Goal: Check status: Check status

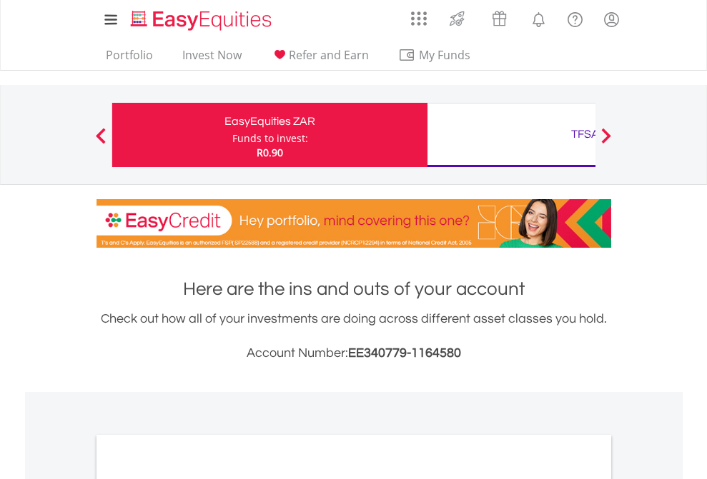
click at [232, 135] on div "Funds to invest:" at bounding box center [270, 138] width 76 height 14
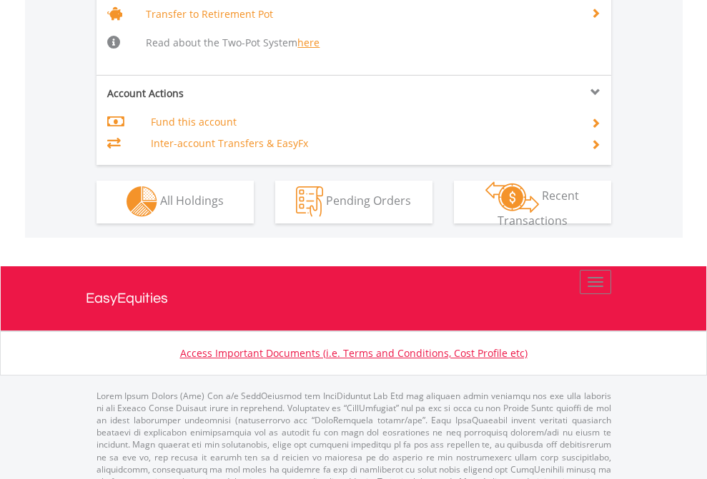
scroll to position [1420, 0]
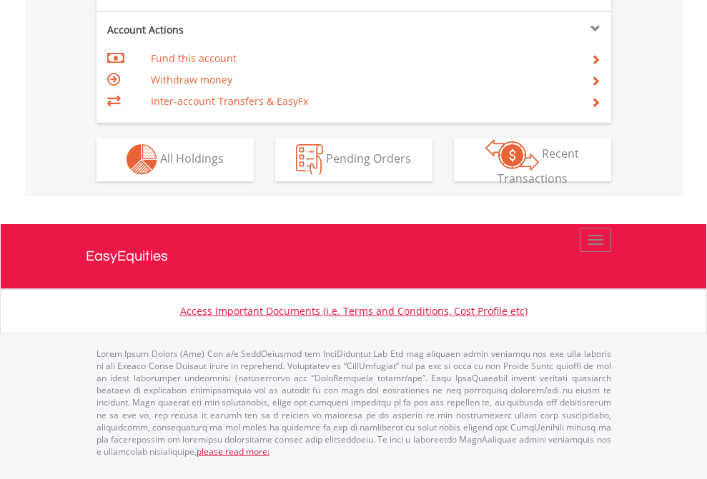
scroll to position [1336, 0]
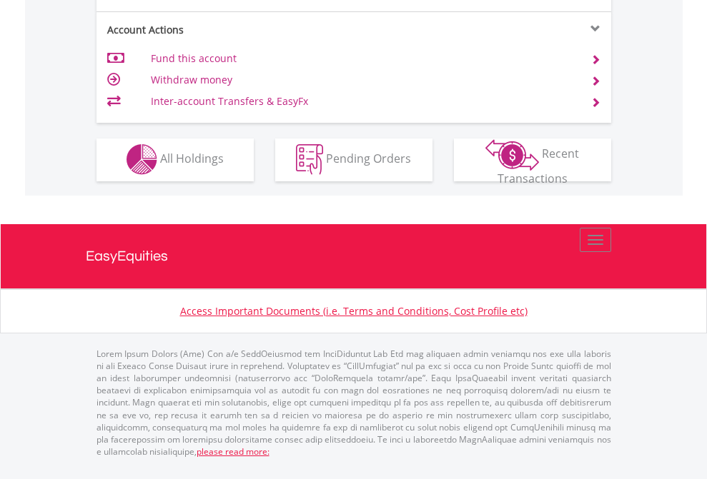
scroll to position [1218, 0]
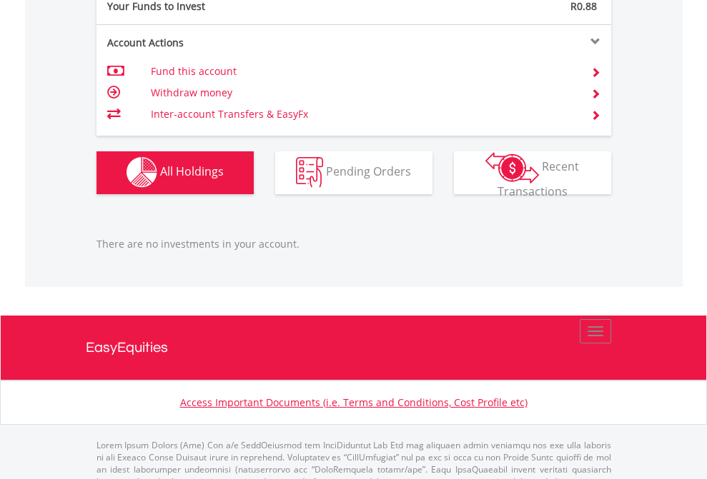
scroll to position [1415, 0]
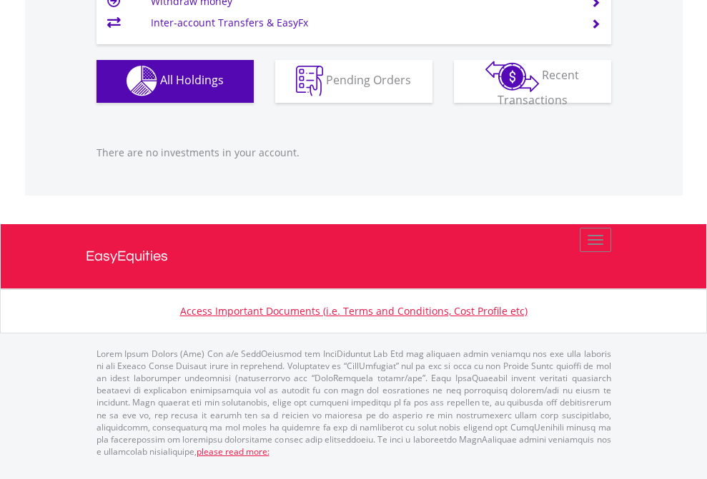
scroll to position [137, 224]
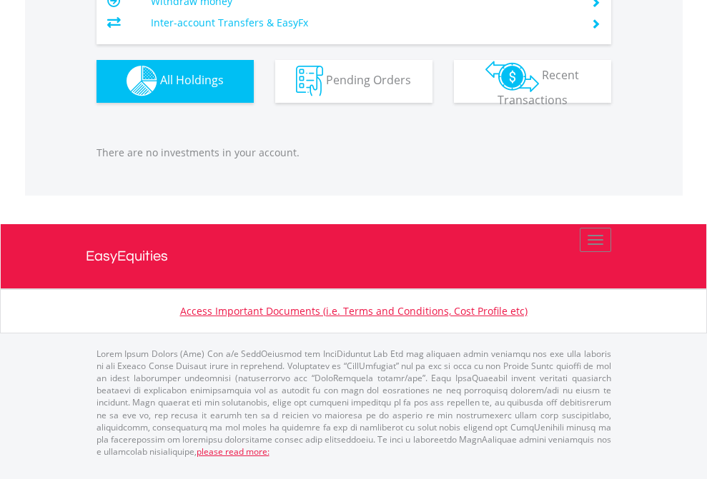
scroll to position [1415, 0]
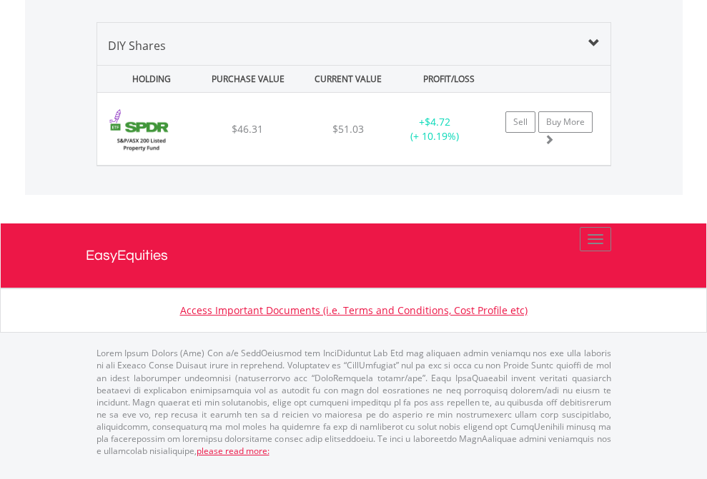
scroll to position [137, 224]
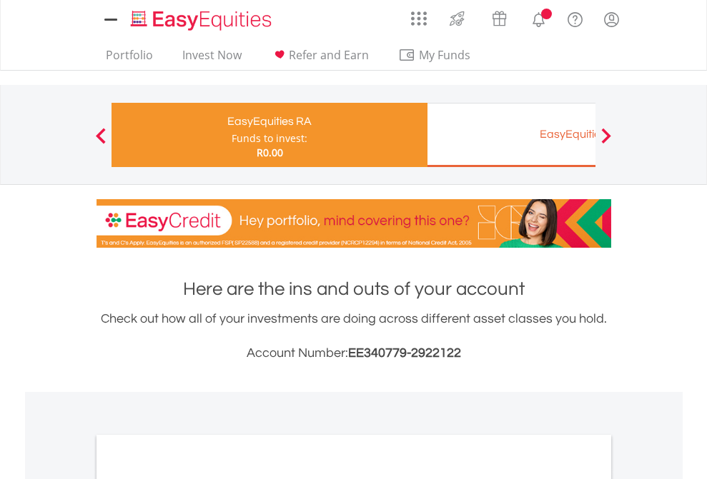
scroll to position [859, 0]
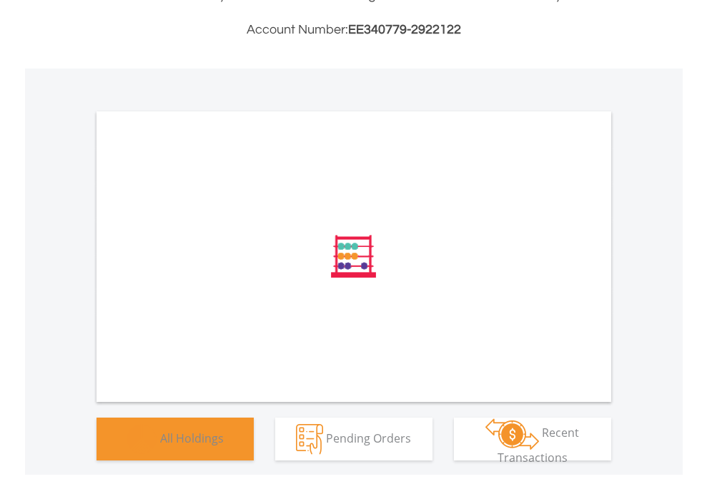
click at [160, 446] on span "All Holdings" at bounding box center [192, 438] width 64 height 16
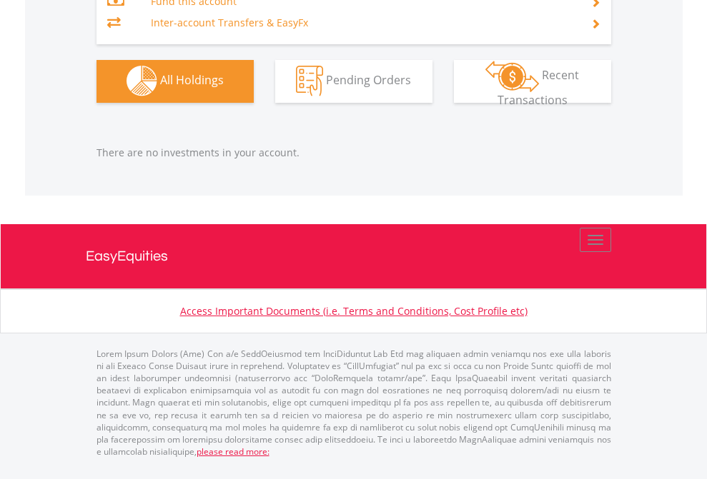
scroll to position [137, 224]
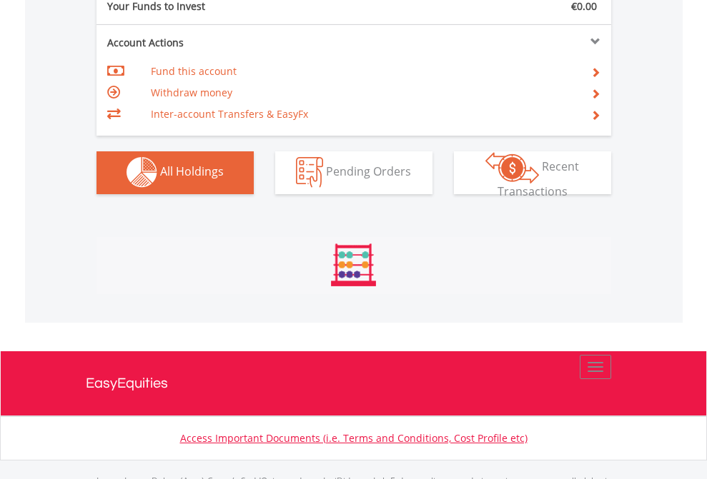
scroll to position [1415, 0]
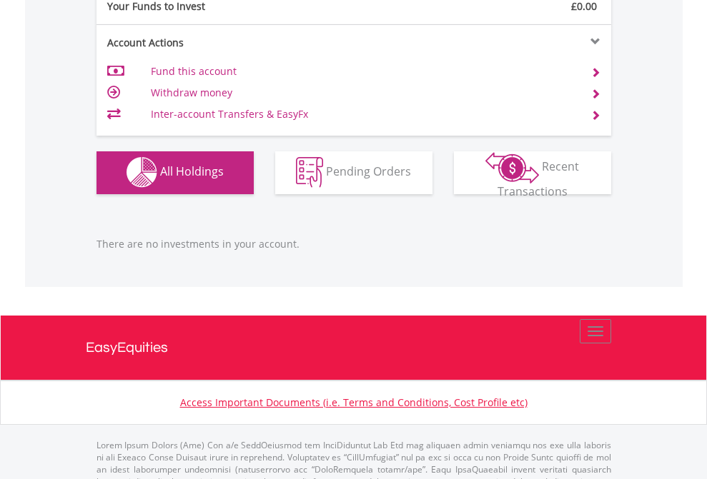
scroll to position [1415, 0]
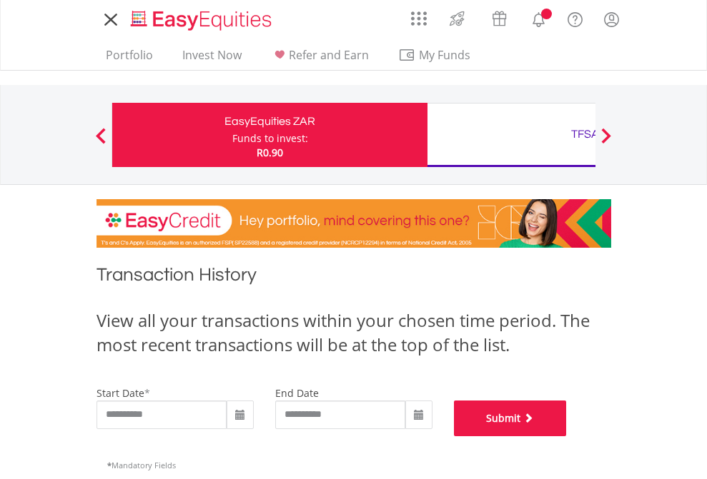
click at [567, 437] on button "Submit" at bounding box center [510, 419] width 113 height 36
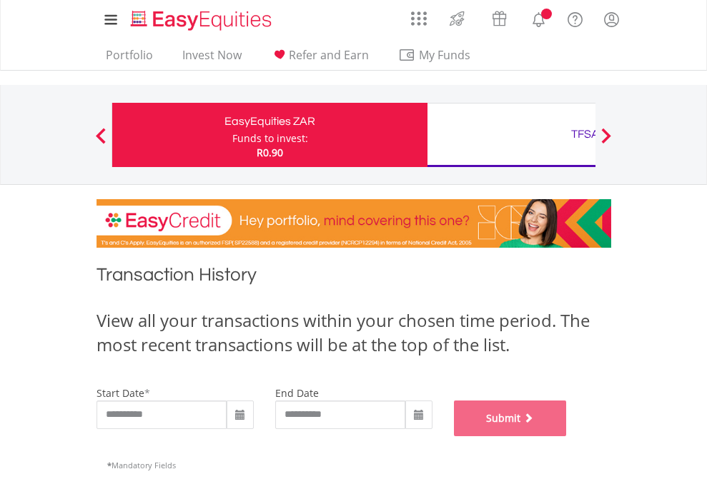
scroll to position [579, 0]
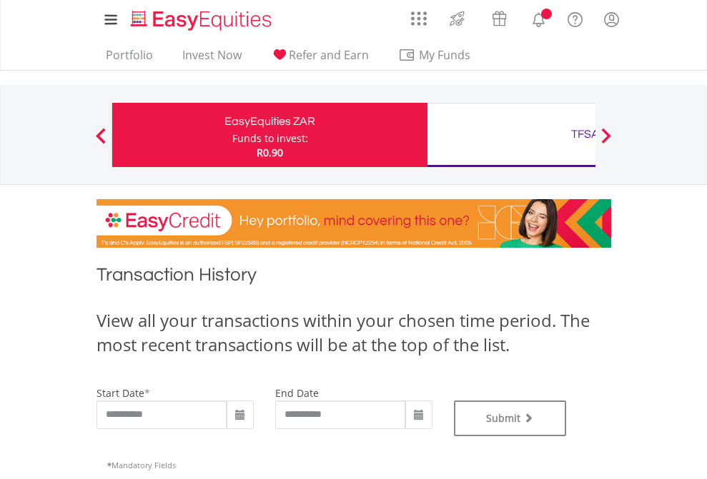
click at [511, 135] on div "TFSA" at bounding box center [585, 134] width 298 height 20
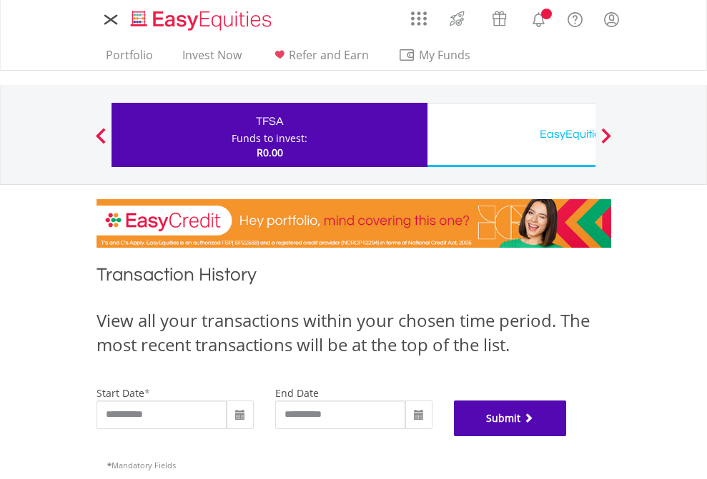
click at [567, 437] on button "Submit" at bounding box center [510, 419] width 113 height 36
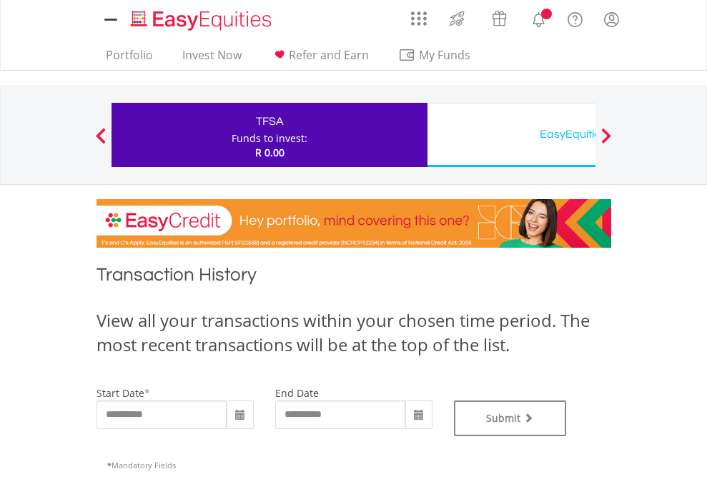
click at [511, 135] on div "EasyEquities USD" at bounding box center [585, 134] width 298 height 20
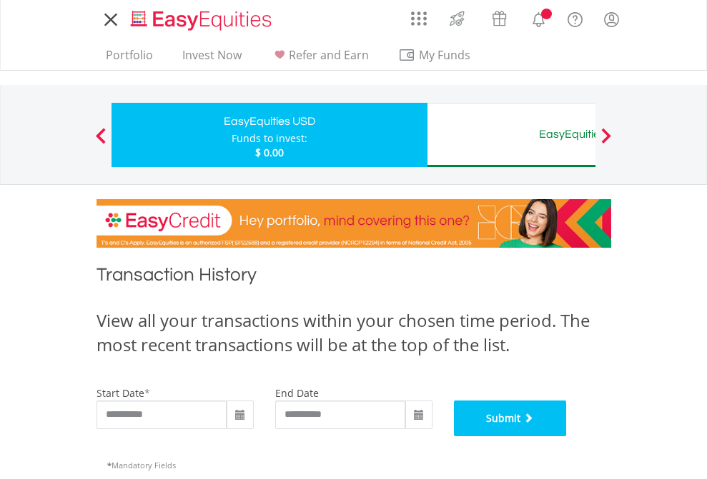
click at [567, 437] on button "Submit" at bounding box center [510, 419] width 113 height 36
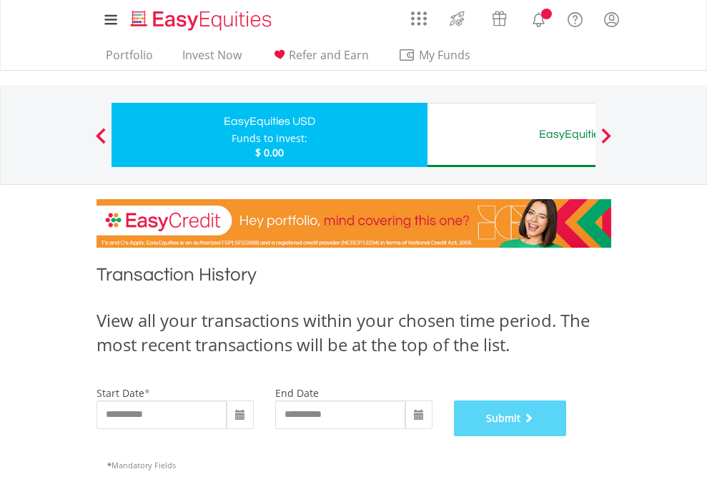
scroll to position [579, 0]
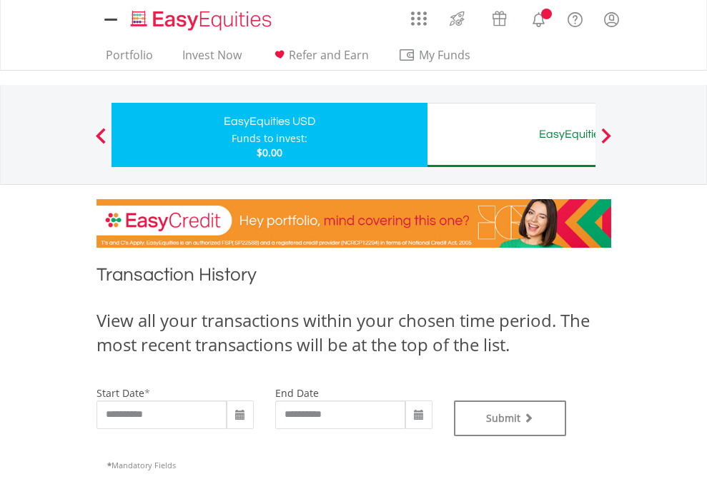
click at [511, 135] on div "EasyEquities AUD" at bounding box center [585, 134] width 298 height 20
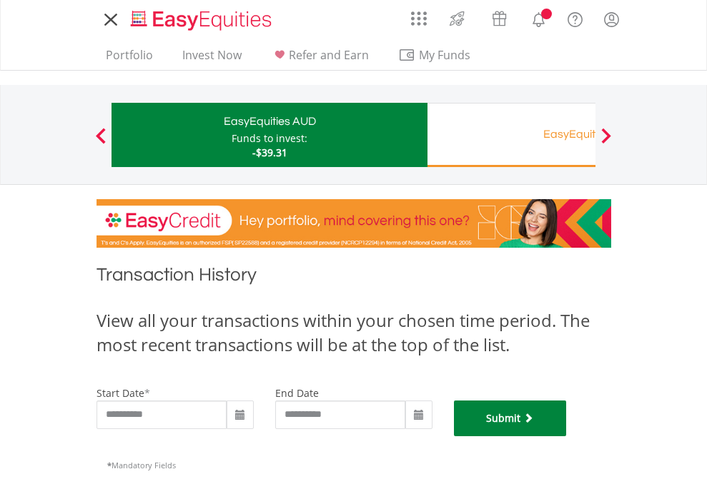
click at [567, 437] on button "Submit" at bounding box center [510, 419] width 113 height 36
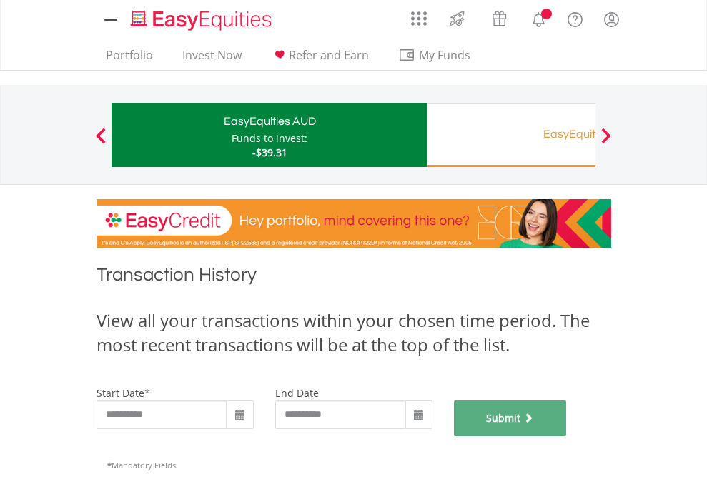
scroll to position [579, 0]
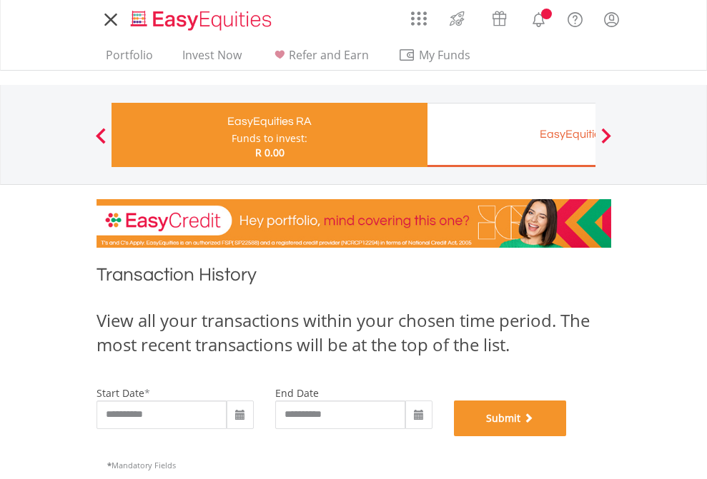
click at [567, 437] on button "Submit" at bounding box center [510, 419] width 113 height 36
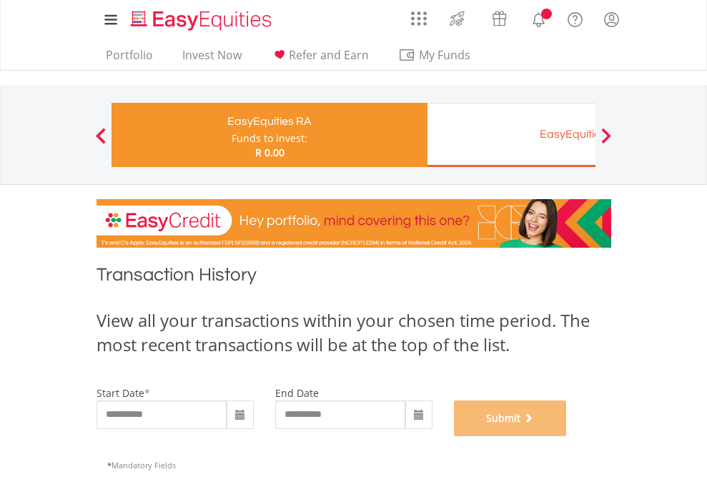
scroll to position [579, 0]
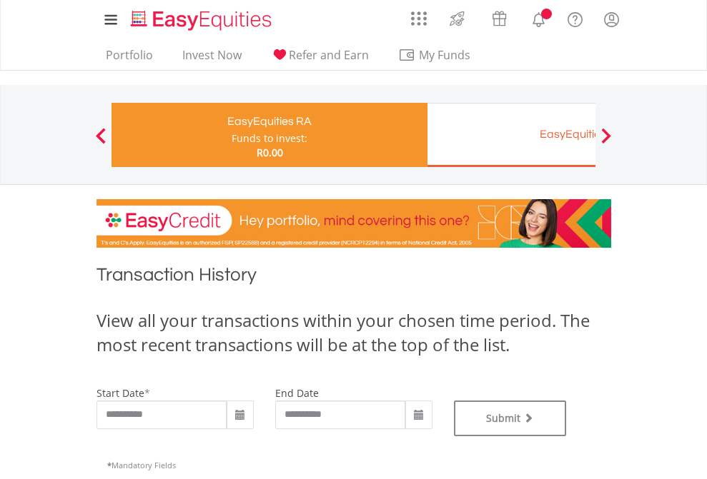
click at [511, 135] on div "EasyEquities EUR" at bounding box center [585, 134] width 298 height 20
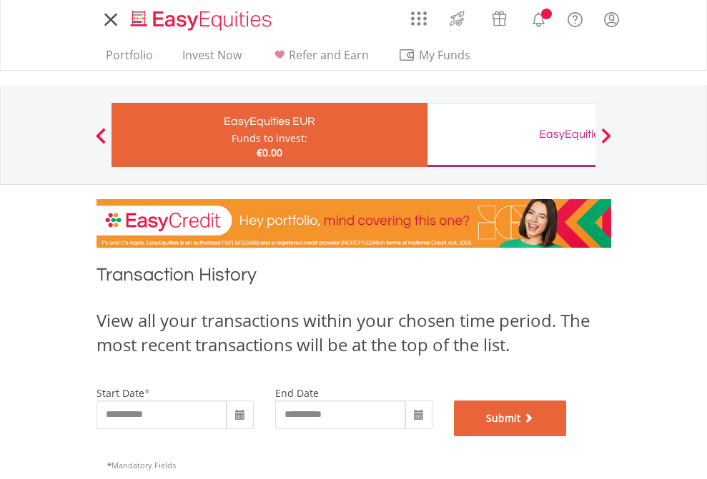
click at [567, 437] on button "Submit" at bounding box center [510, 419] width 113 height 36
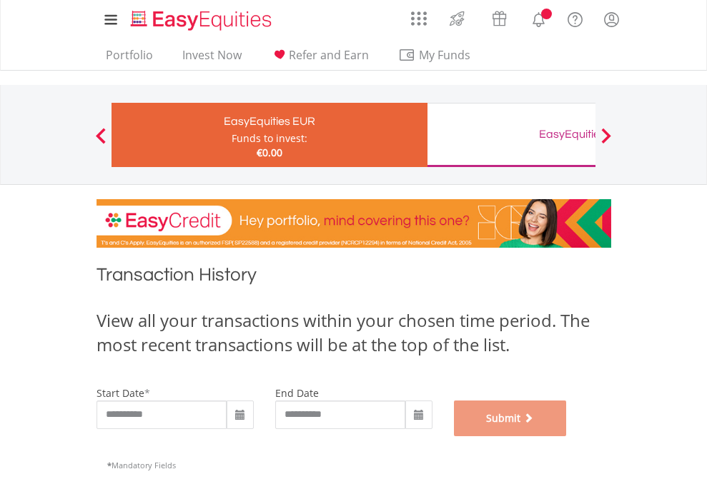
scroll to position [579, 0]
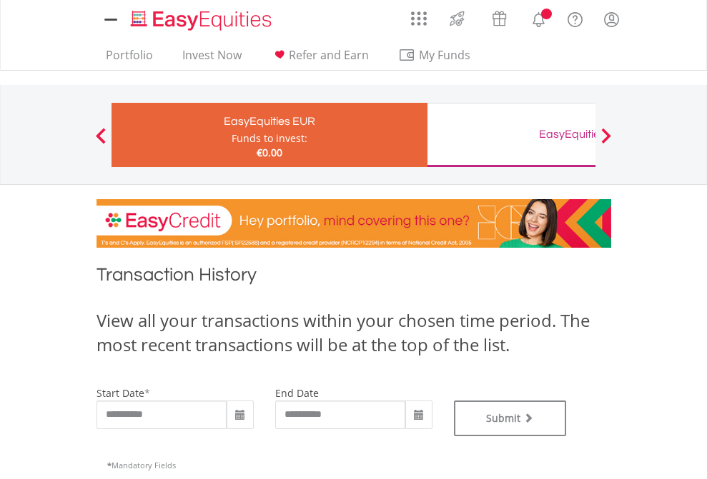
click at [511, 135] on div "EasyEquities GBP" at bounding box center [585, 134] width 298 height 20
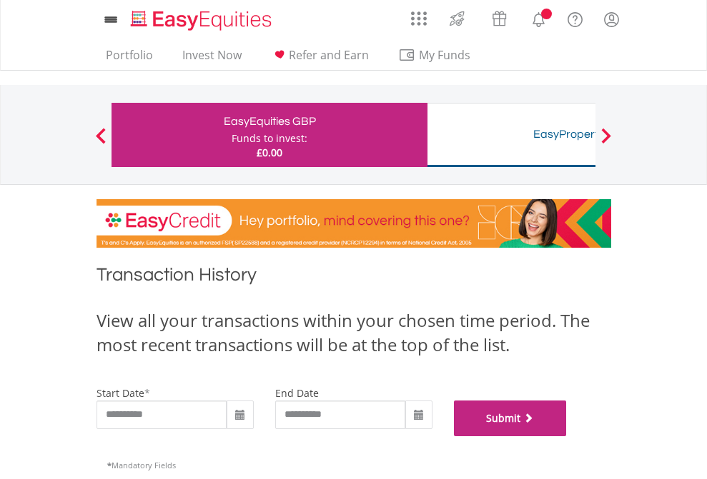
click at [567, 437] on button "Submit" at bounding box center [510, 419] width 113 height 36
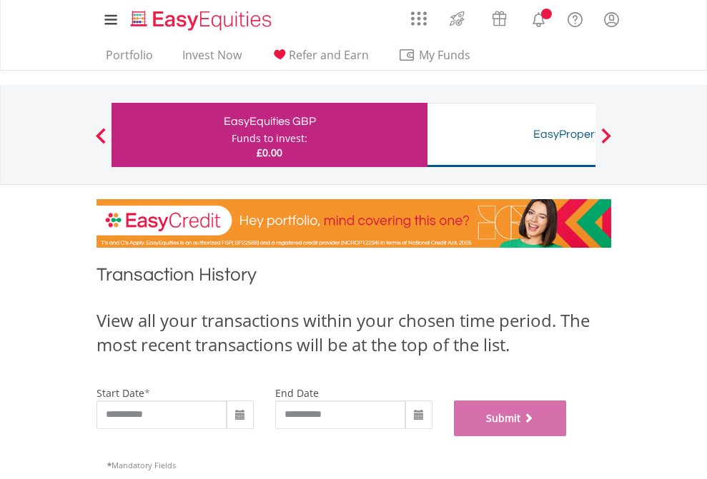
scroll to position [579, 0]
